Goal: Understand process/instructions: Learn about a topic

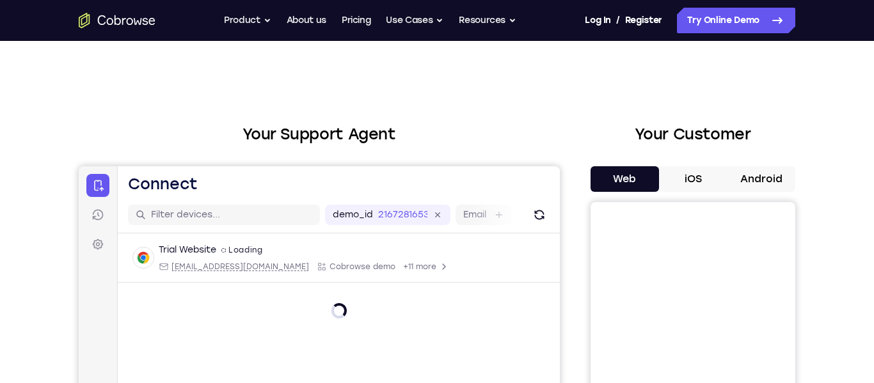
click at [751, 175] on button "Android" at bounding box center [761, 179] width 68 height 26
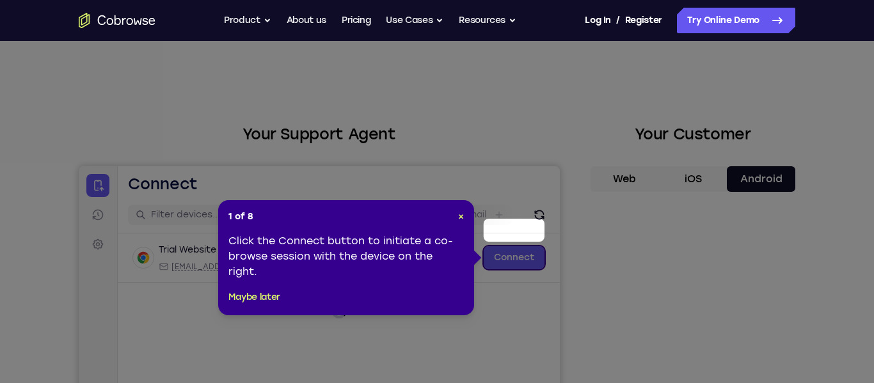
scroll to position [122, 0]
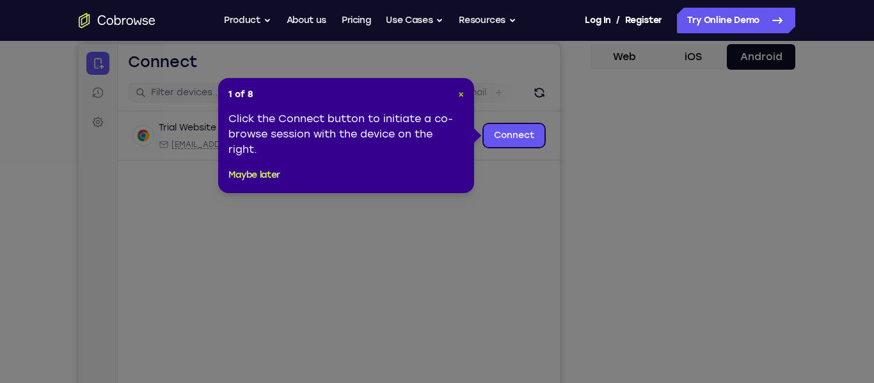
click at [461, 93] on span "×" at bounding box center [461, 94] width 6 height 11
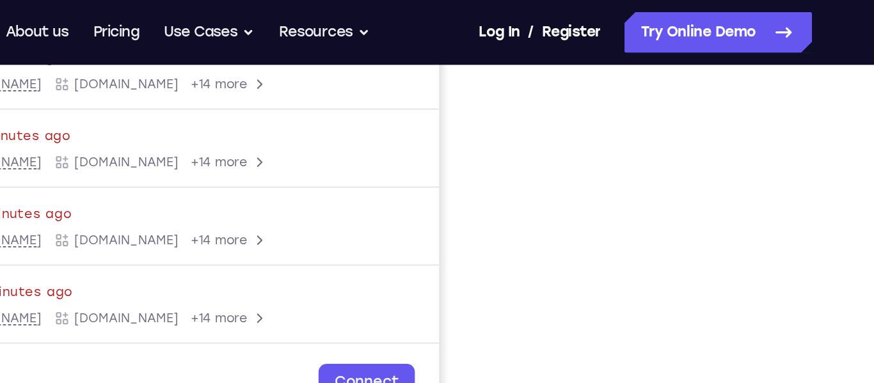
scroll to position [255, 0]
